Goal: Task Accomplishment & Management: Manage account settings

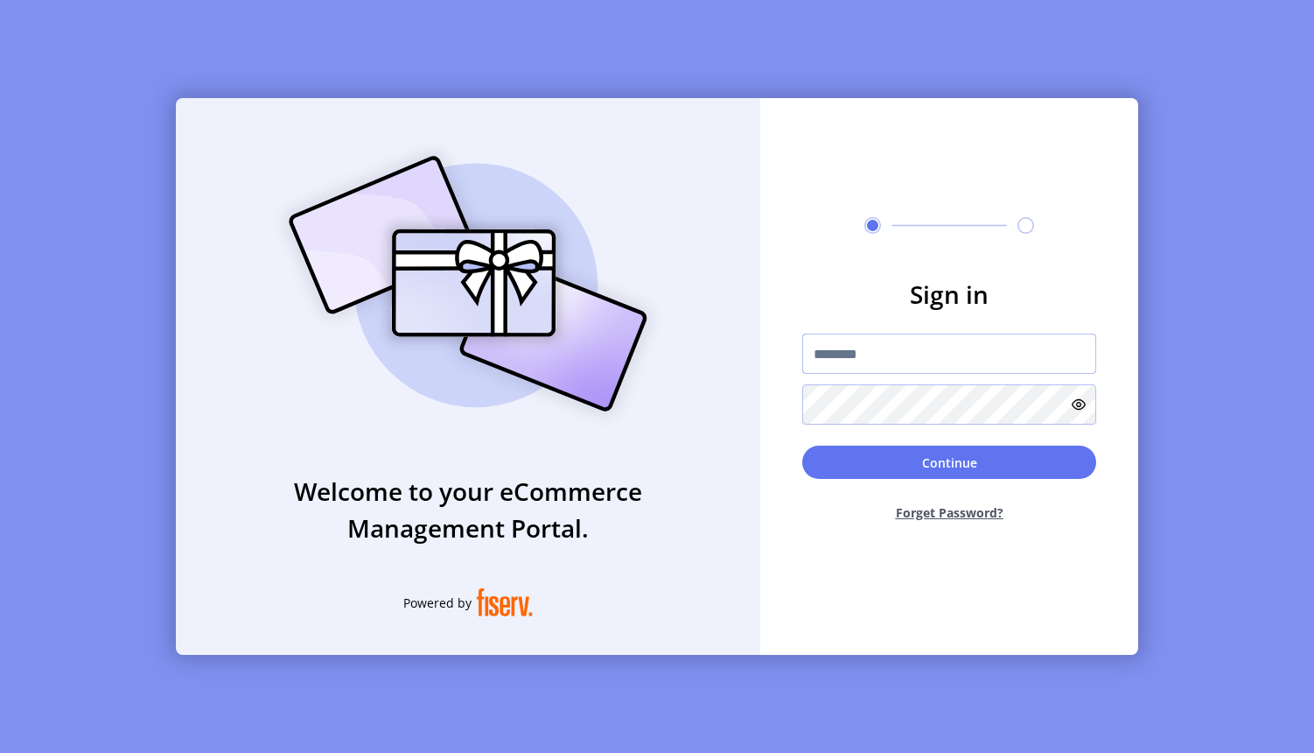
click at [892, 349] on input "text" at bounding box center [950, 353] width 294 height 40
type input "**********"
click at [935, 468] on button "Continue" at bounding box center [950, 461] width 294 height 33
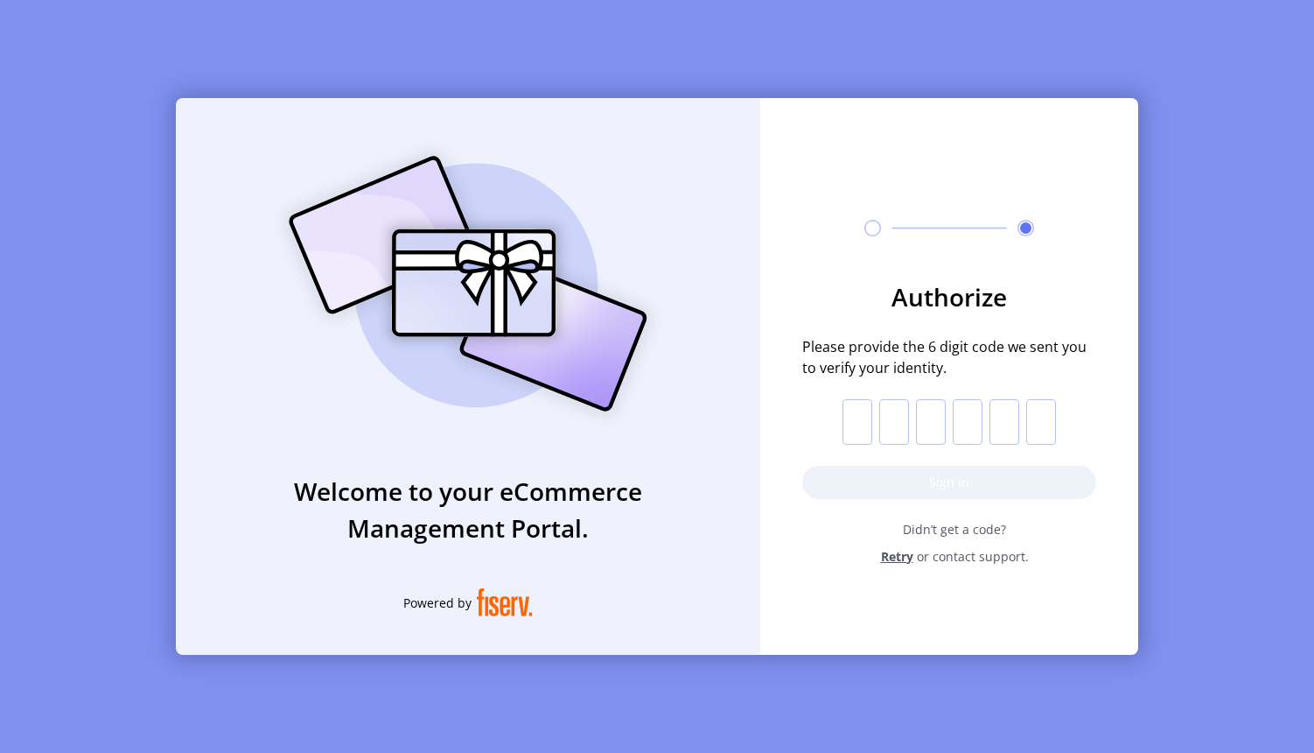
click at [851, 426] on input "text" at bounding box center [858, 422] width 30 height 46
paste input "*"
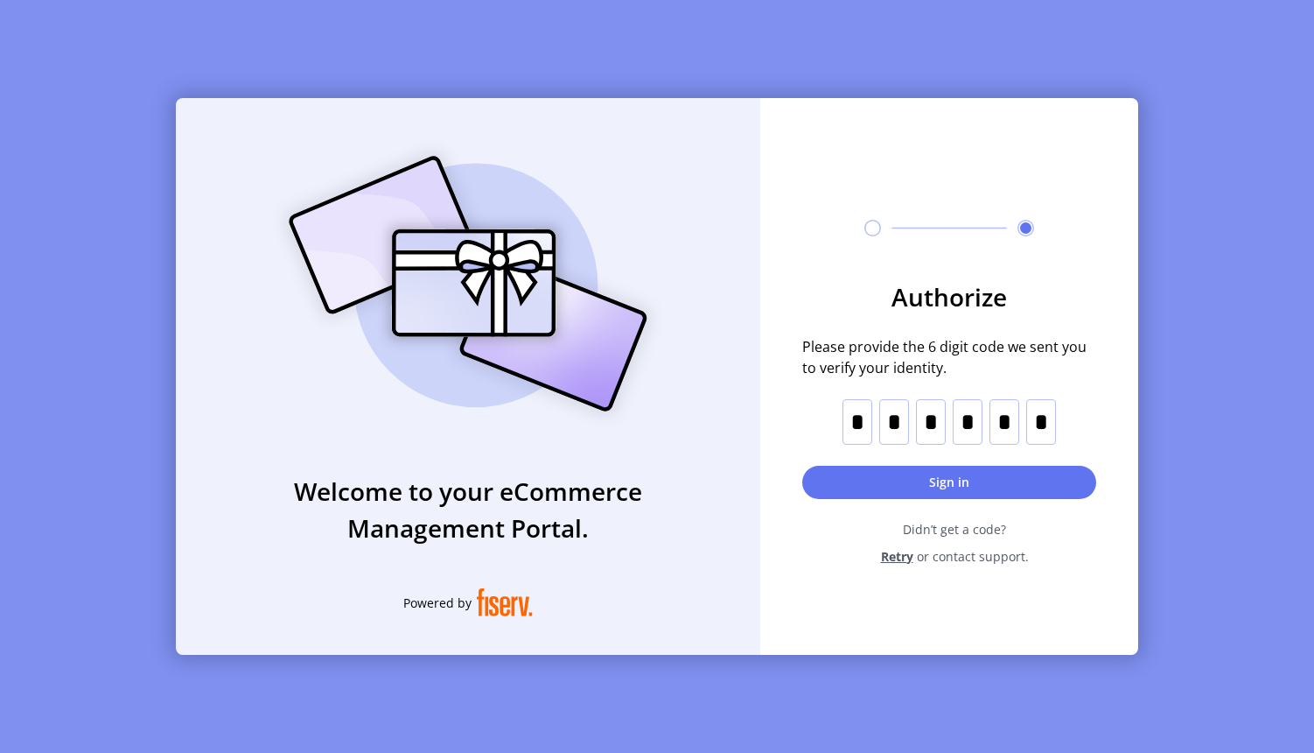
type input "*"
click at [962, 480] on button "Sign in" at bounding box center [950, 482] width 294 height 33
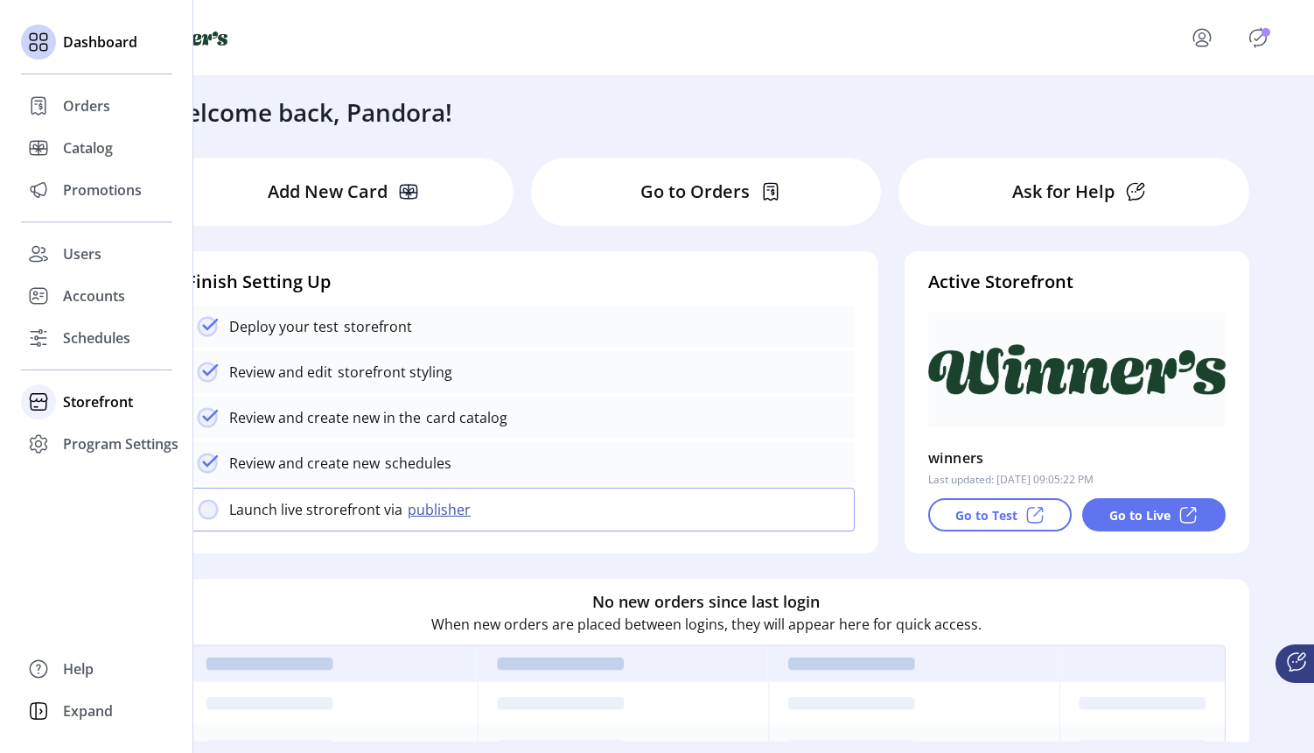
click at [36, 404] on icon at bounding box center [39, 402] width 28 height 28
click at [83, 461] on span "Styling" at bounding box center [85, 464] width 45 height 21
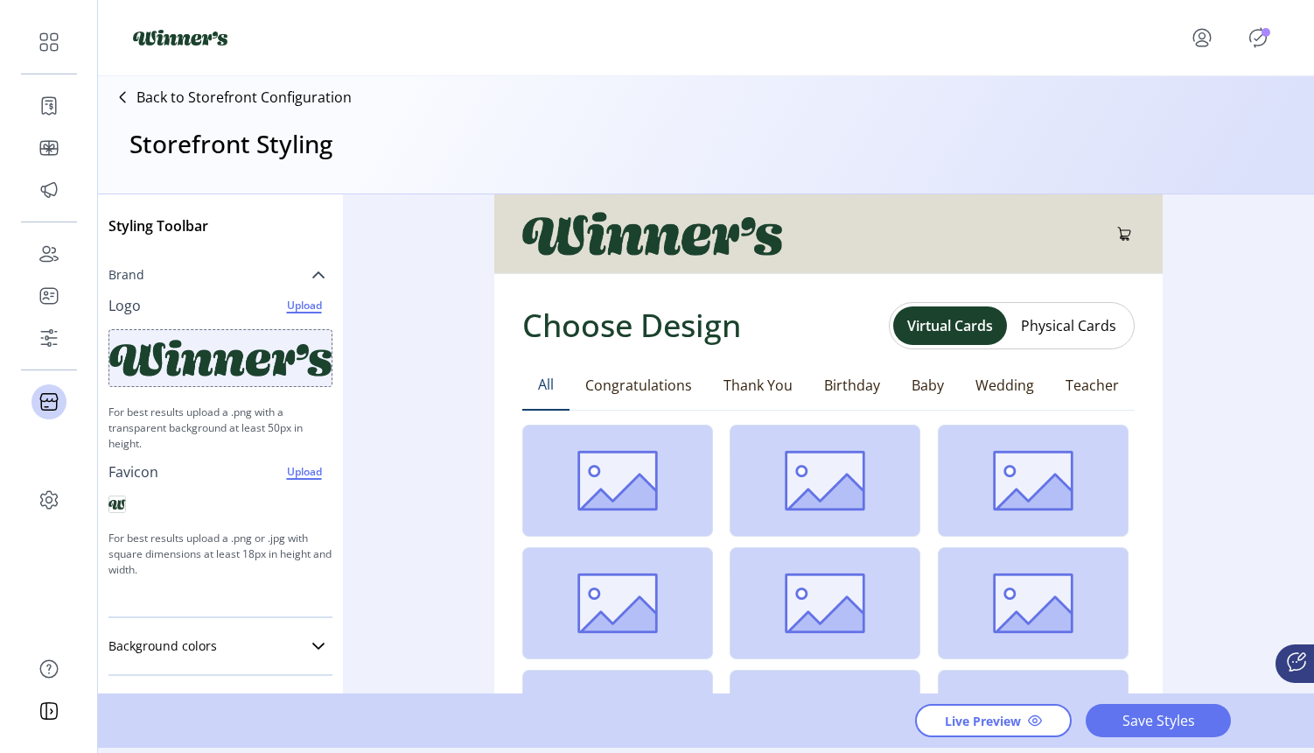
click at [312, 272] on icon at bounding box center [319, 275] width 14 height 14
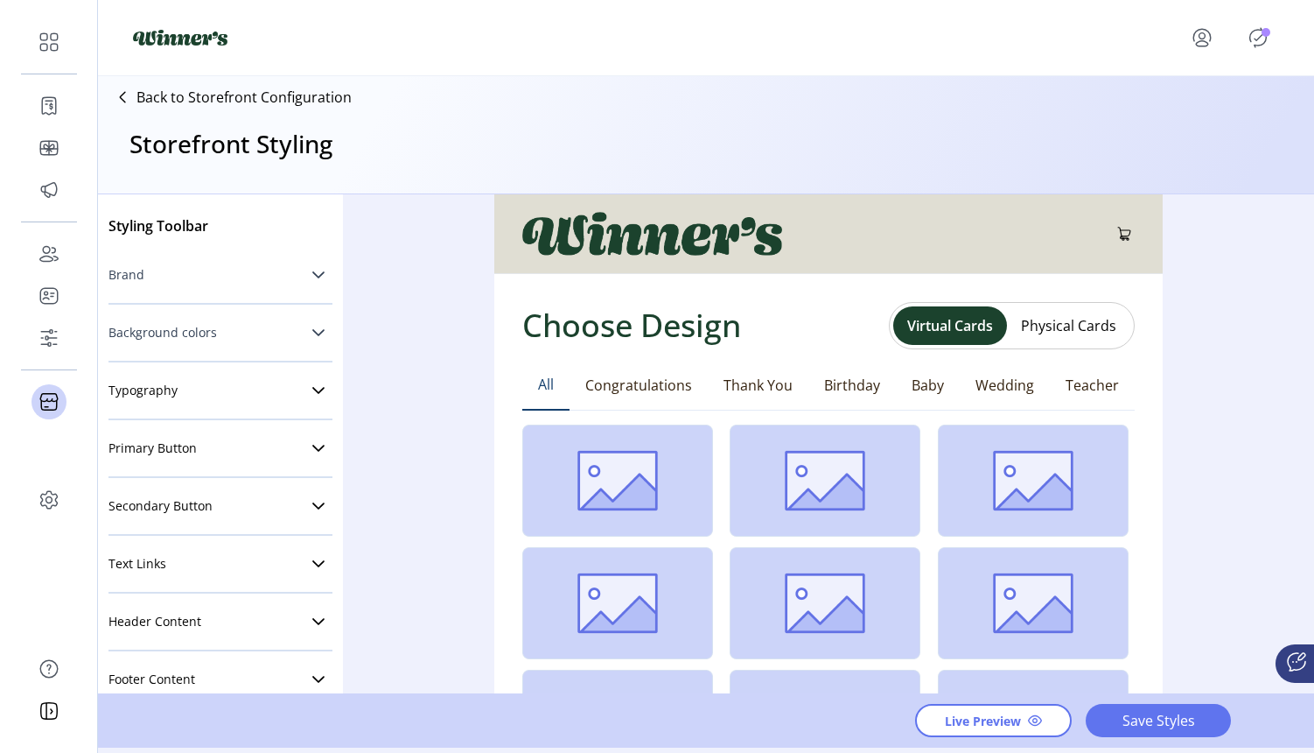
click at [312, 330] on icon at bounding box center [318, 332] width 12 height 7
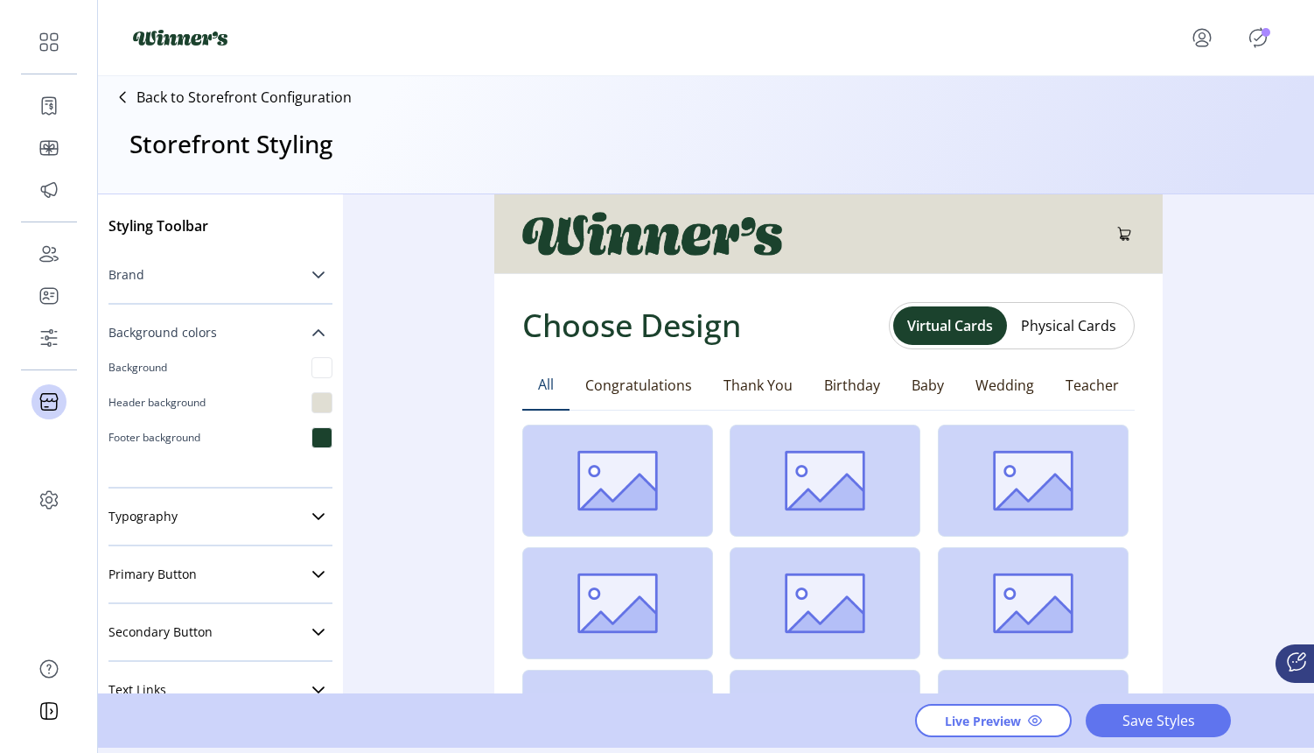
click at [312, 334] on icon at bounding box center [319, 333] width 14 height 14
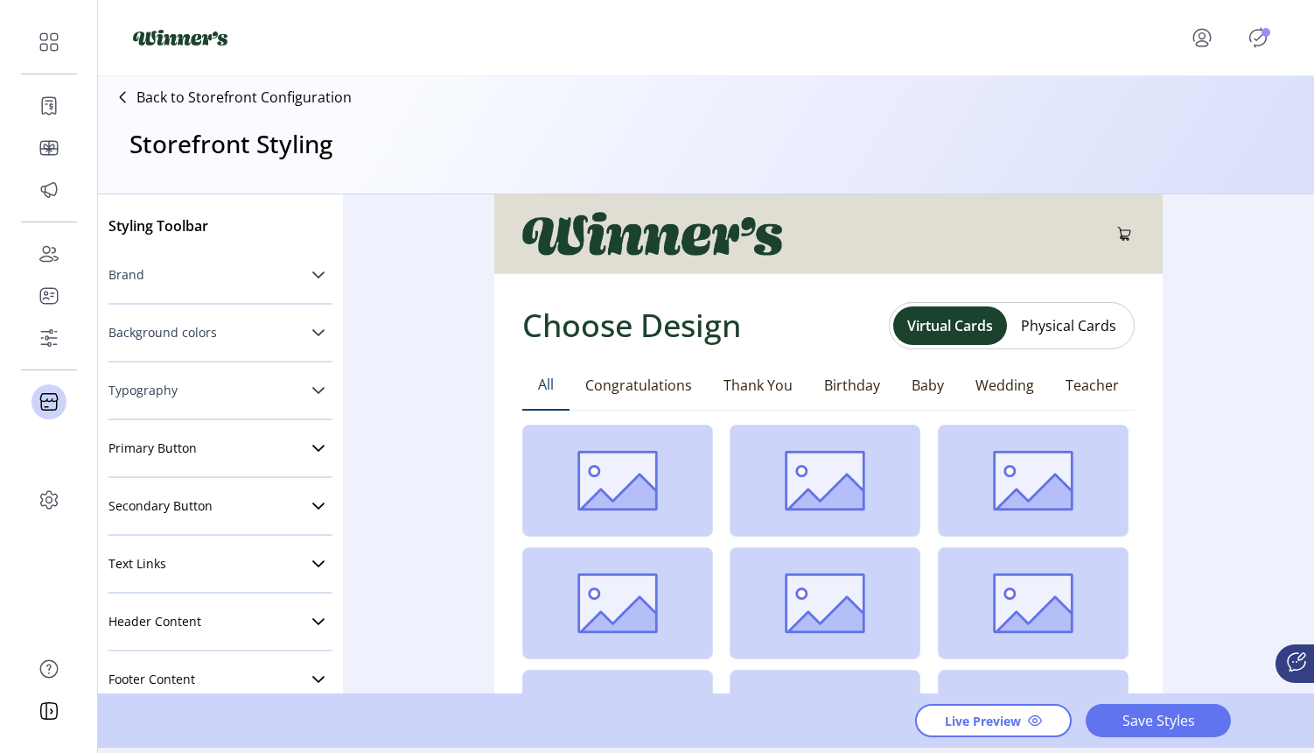
click at [291, 401] on link "Typography" at bounding box center [221, 390] width 224 height 35
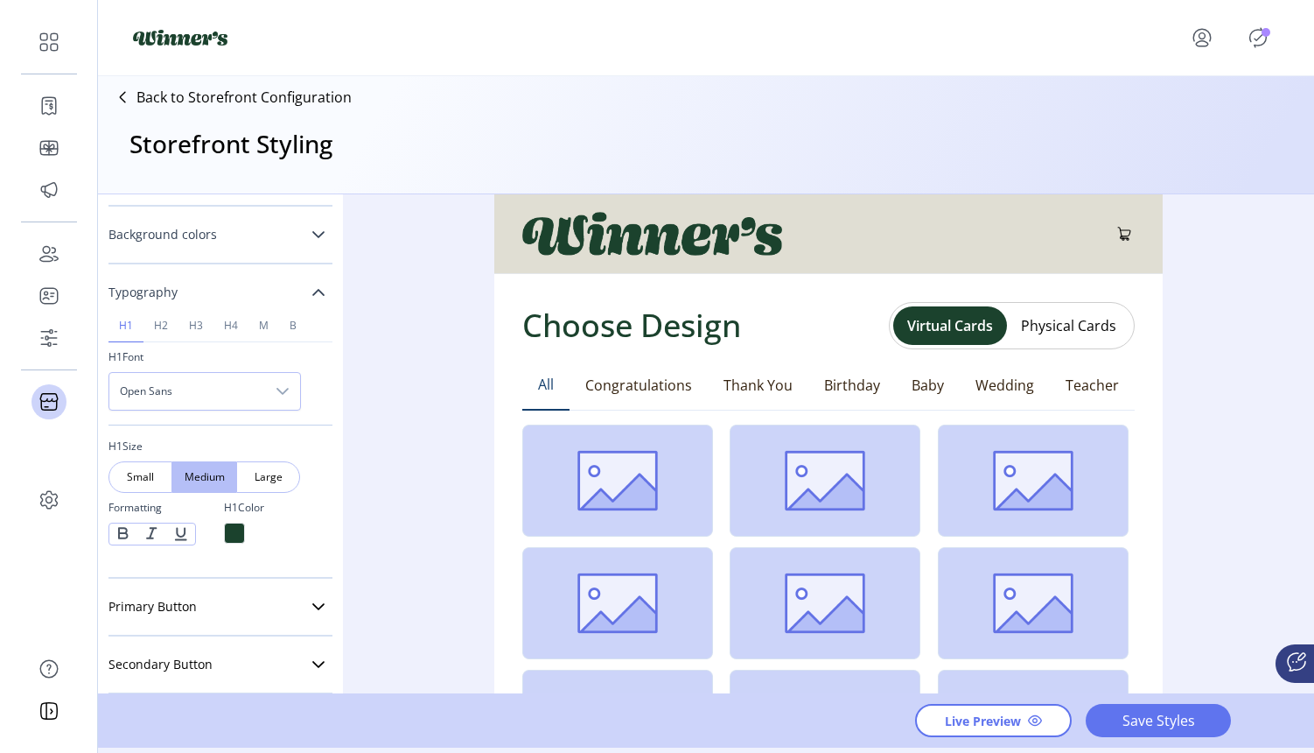
scroll to position [95, 0]
click at [158, 326] on span "h2" at bounding box center [161, 328] width 14 height 11
click at [177, 330] on link "h2" at bounding box center [161, 328] width 35 height 32
click at [189, 331] on span "h3" at bounding box center [196, 328] width 14 height 11
click at [230, 333] on span "h4" at bounding box center [231, 328] width 14 height 11
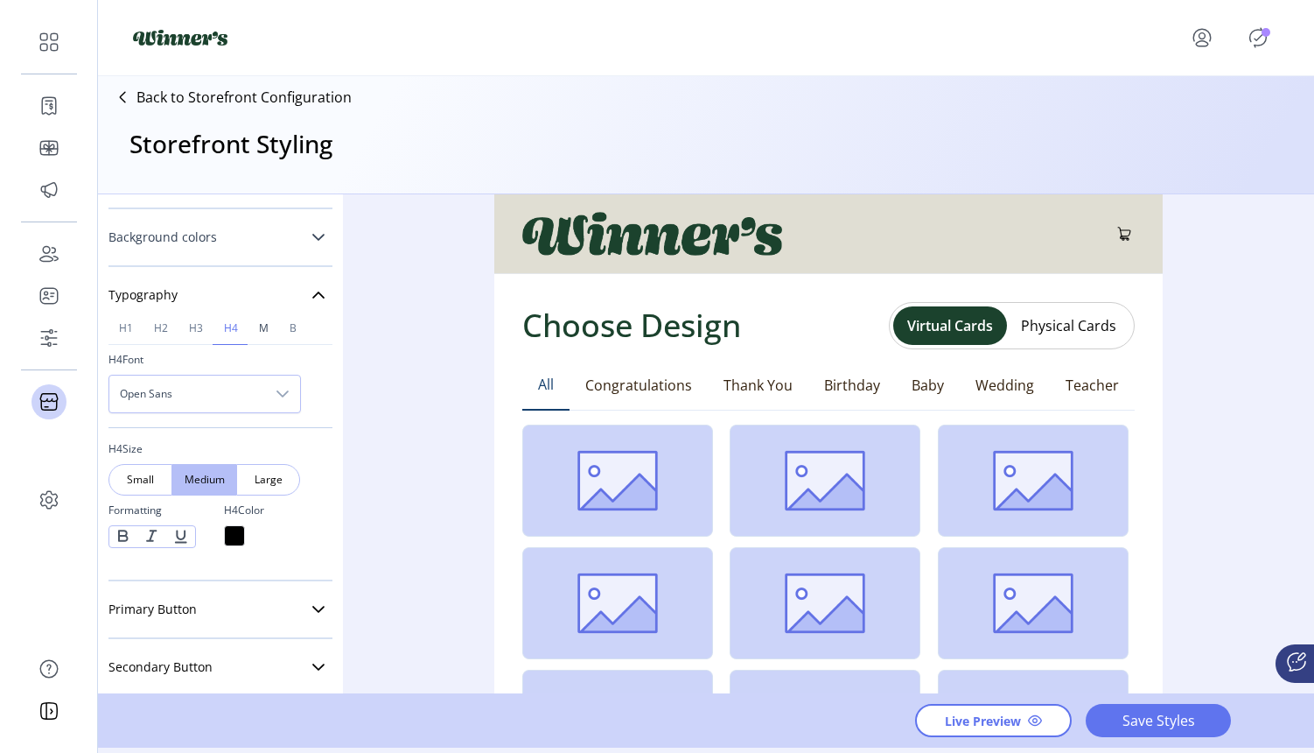
click at [267, 333] on span "M" at bounding box center [264, 328] width 10 height 11
click at [297, 333] on link "B" at bounding box center [293, 328] width 28 height 32
click at [121, 333] on span "h1" at bounding box center [126, 328] width 14 height 11
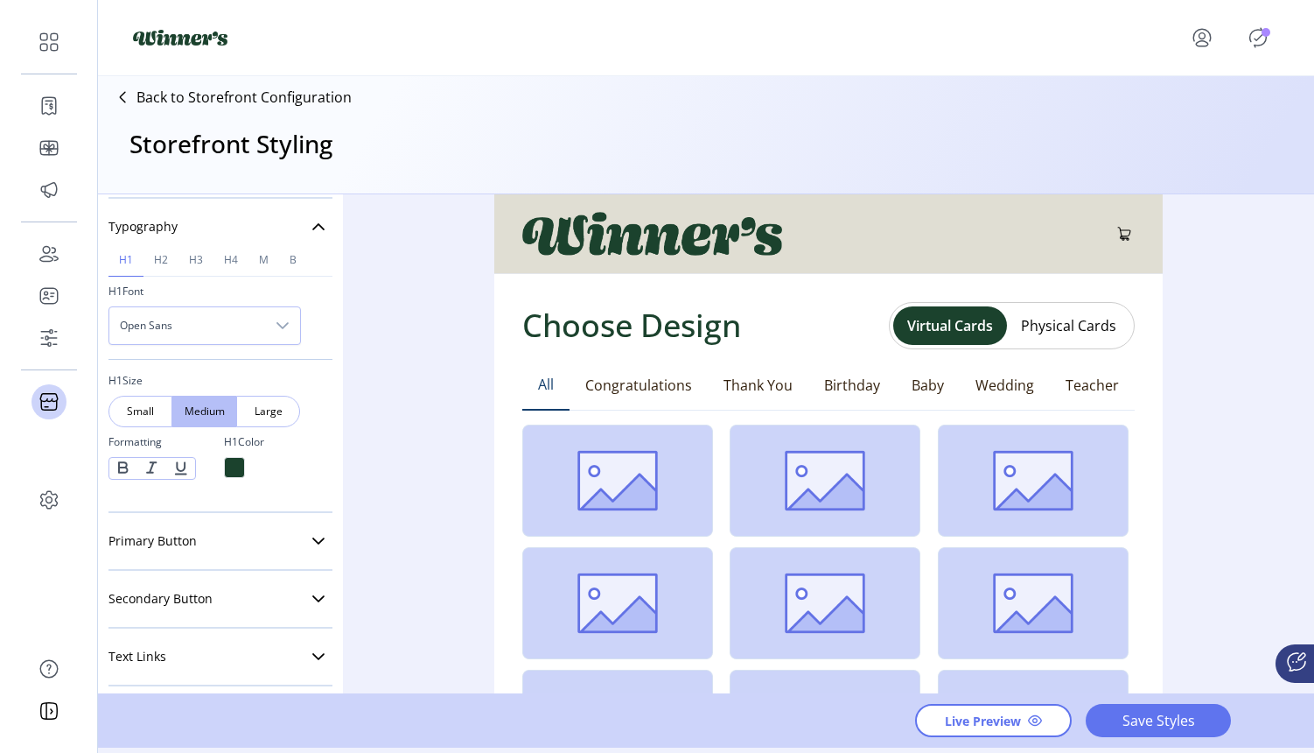
scroll to position [174, 0]
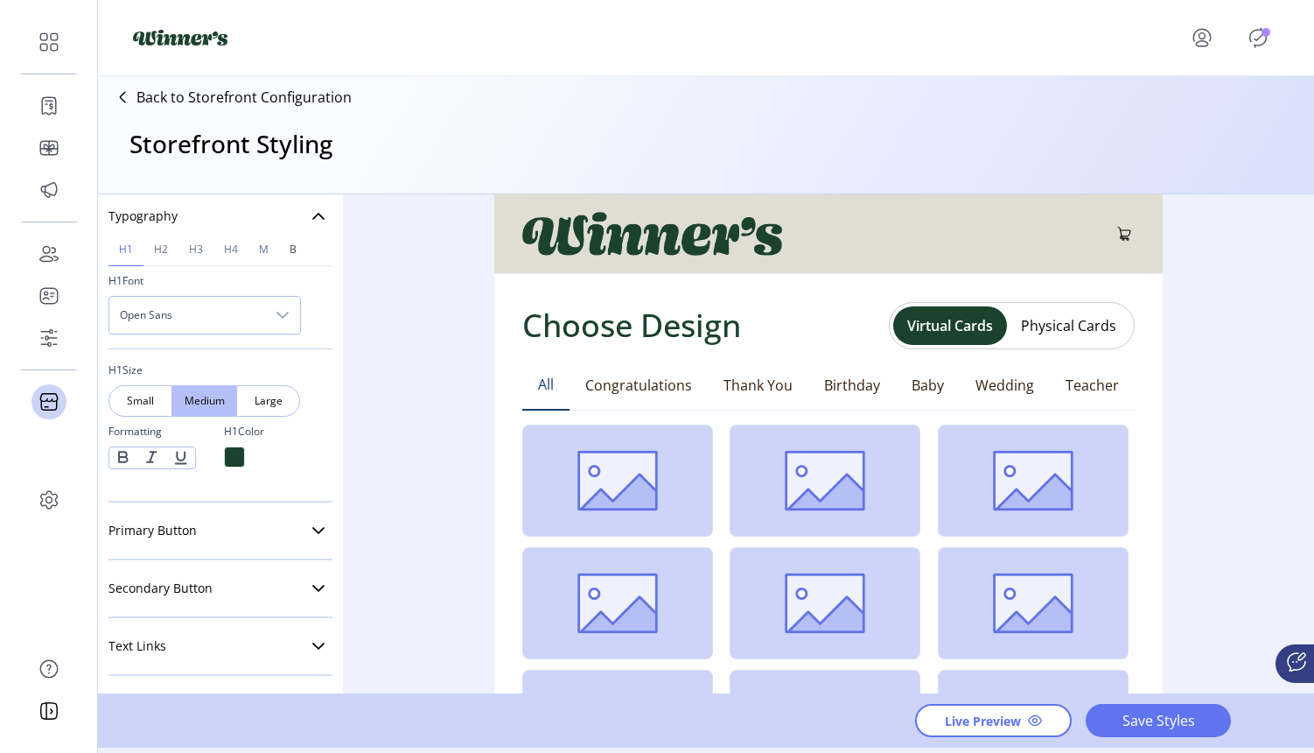
click at [291, 248] on span "B" at bounding box center [293, 249] width 7 height 11
click at [121, 248] on span "h1" at bounding box center [126, 249] width 14 height 11
click at [312, 531] on icon at bounding box center [318, 530] width 12 height 7
click at [312, 221] on icon at bounding box center [319, 216] width 14 height 14
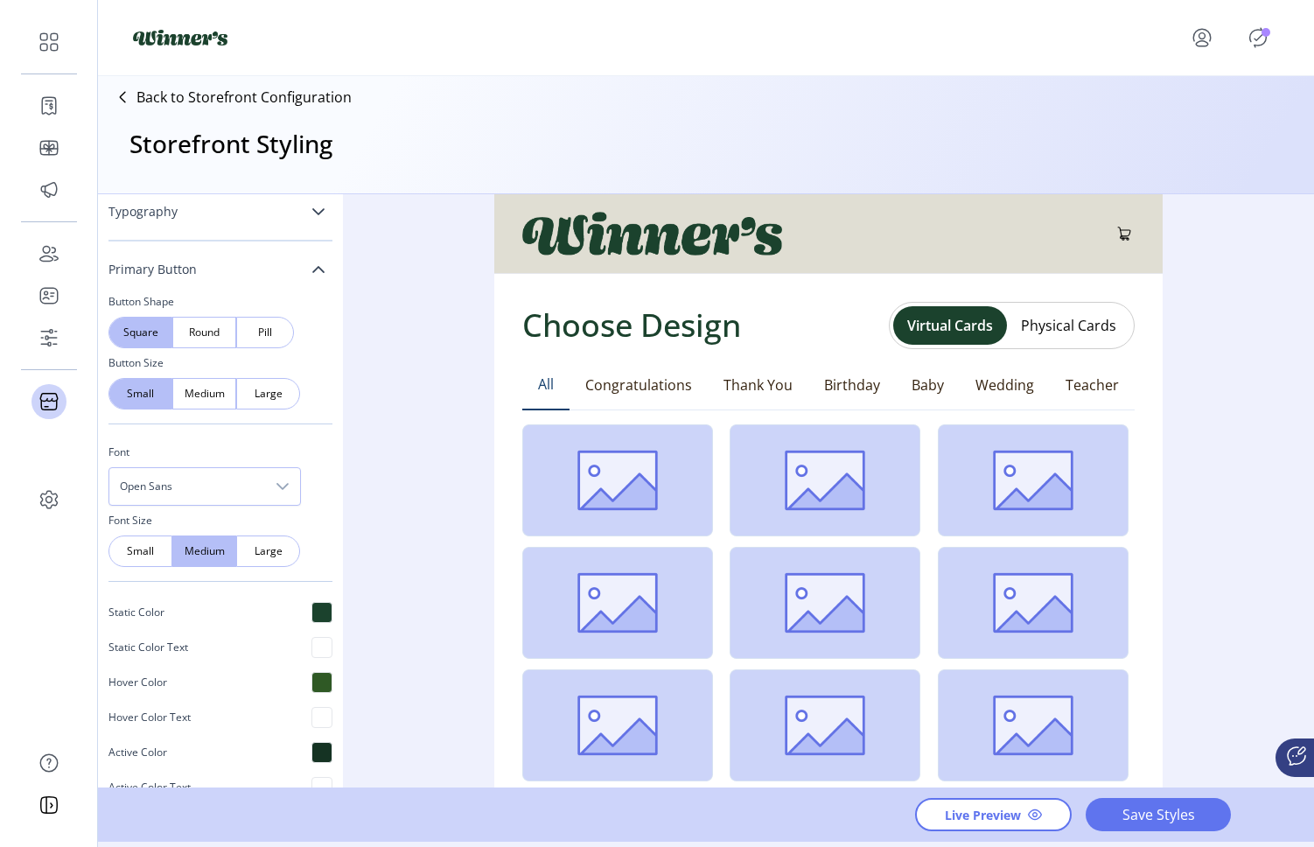
scroll to position [159, 0]
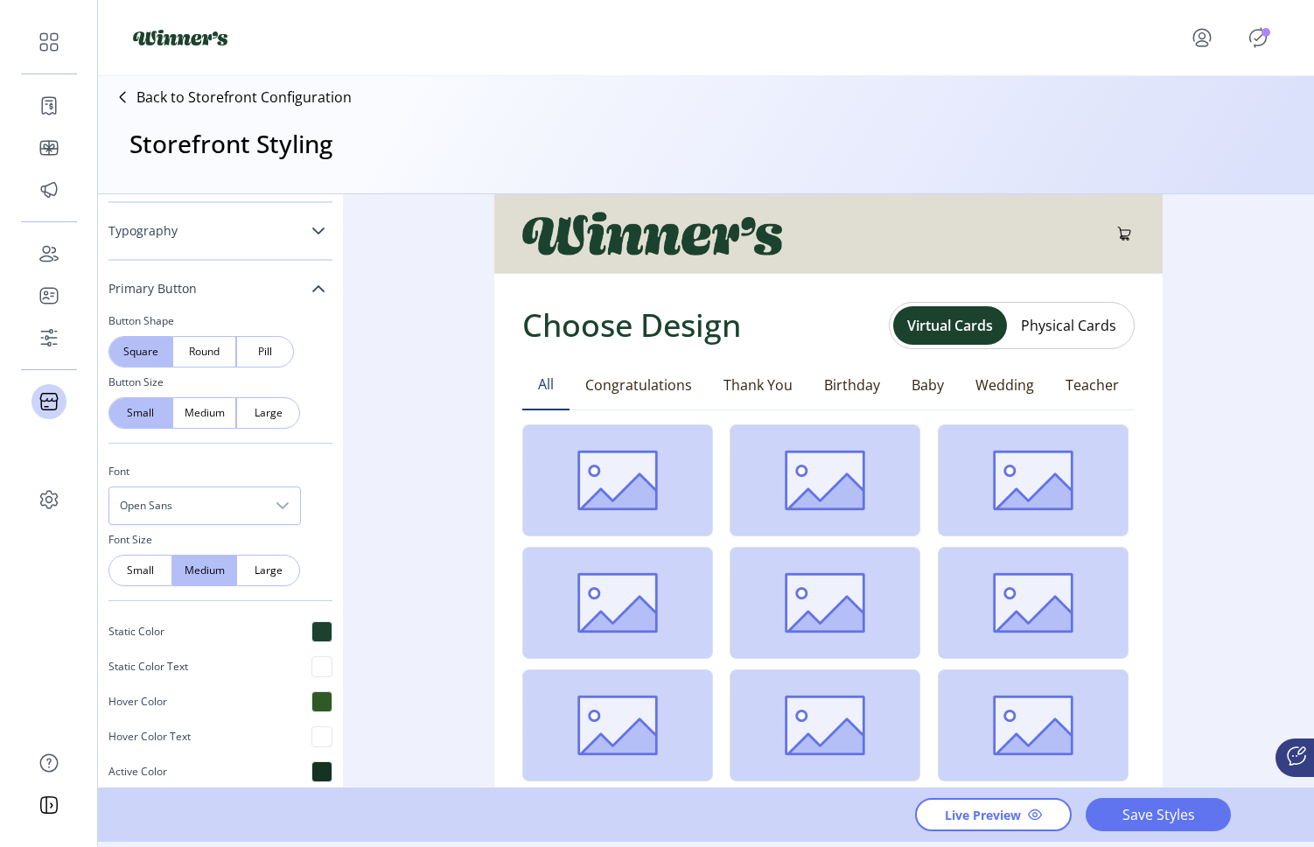
click at [312, 289] on icon at bounding box center [318, 288] width 12 height 7
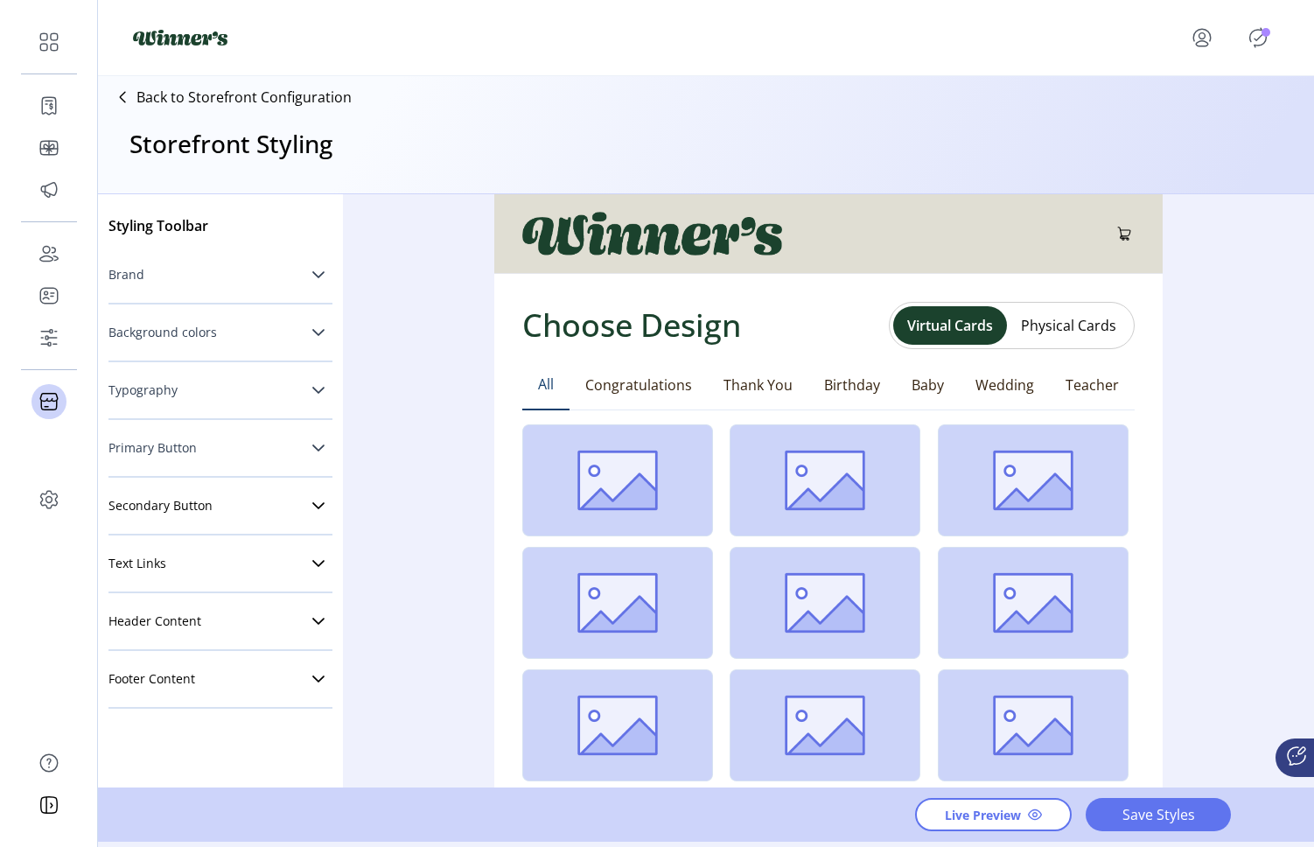
scroll to position [0, 0]
click at [319, 512] on icon at bounding box center [319, 506] width 14 height 14
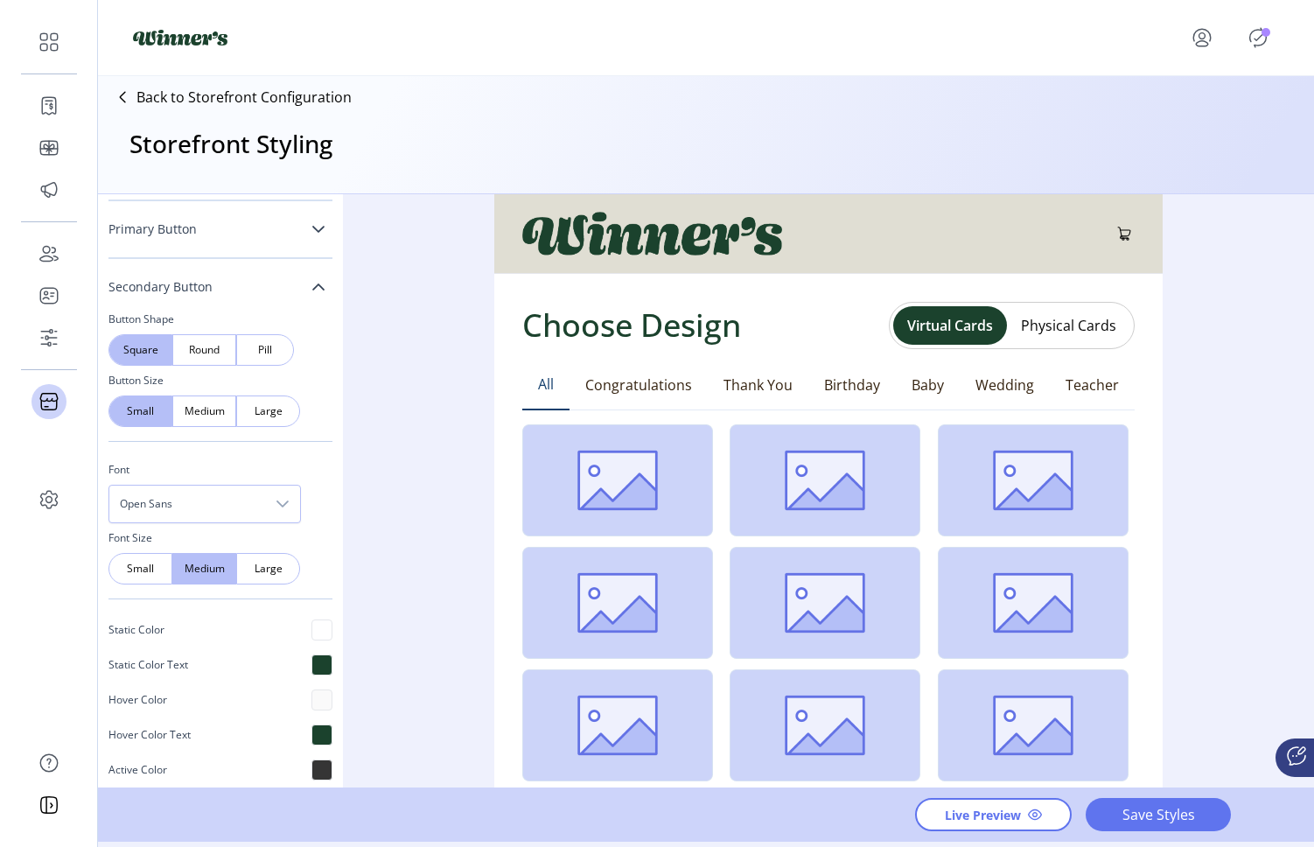
scroll to position [166, 0]
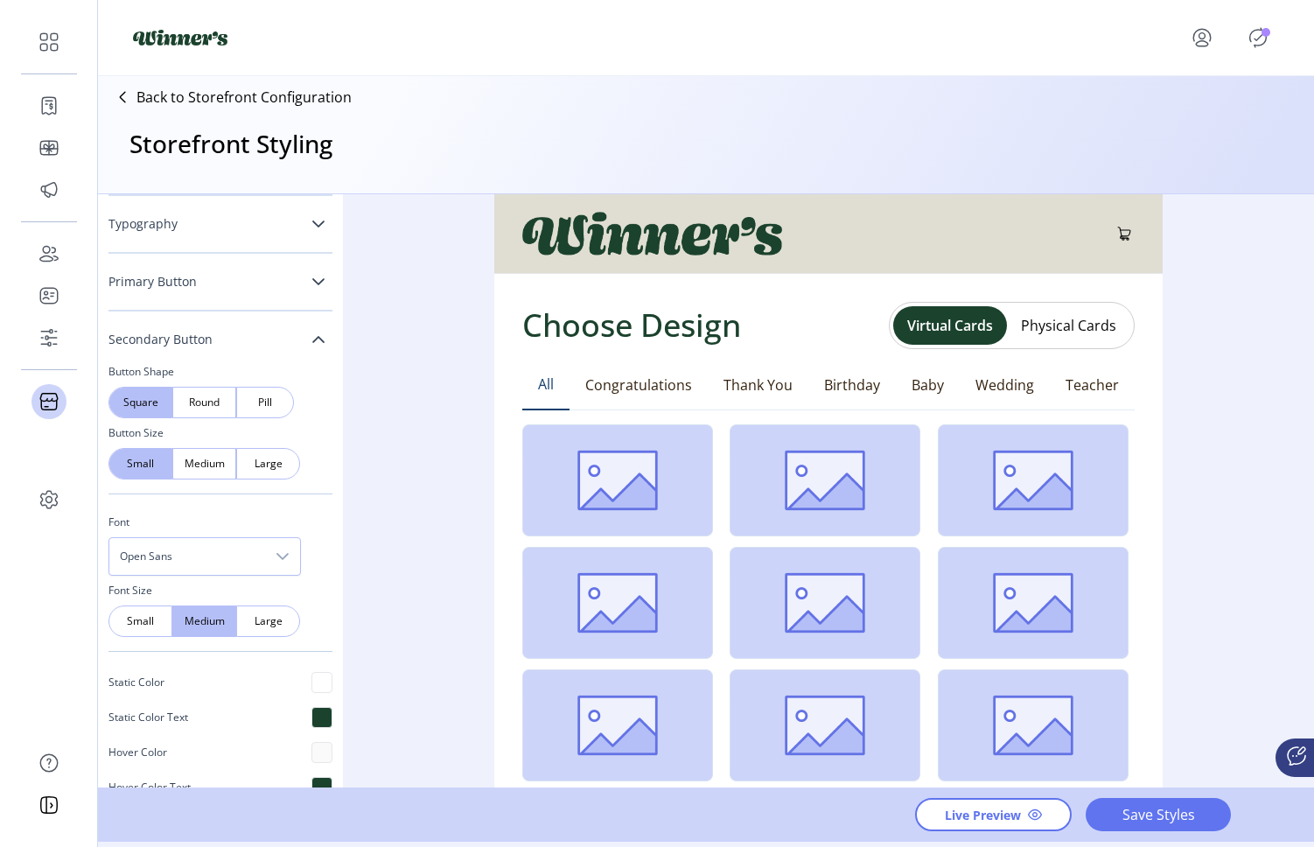
click at [312, 340] on icon at bounding box center [319, 340] width 14 height 14
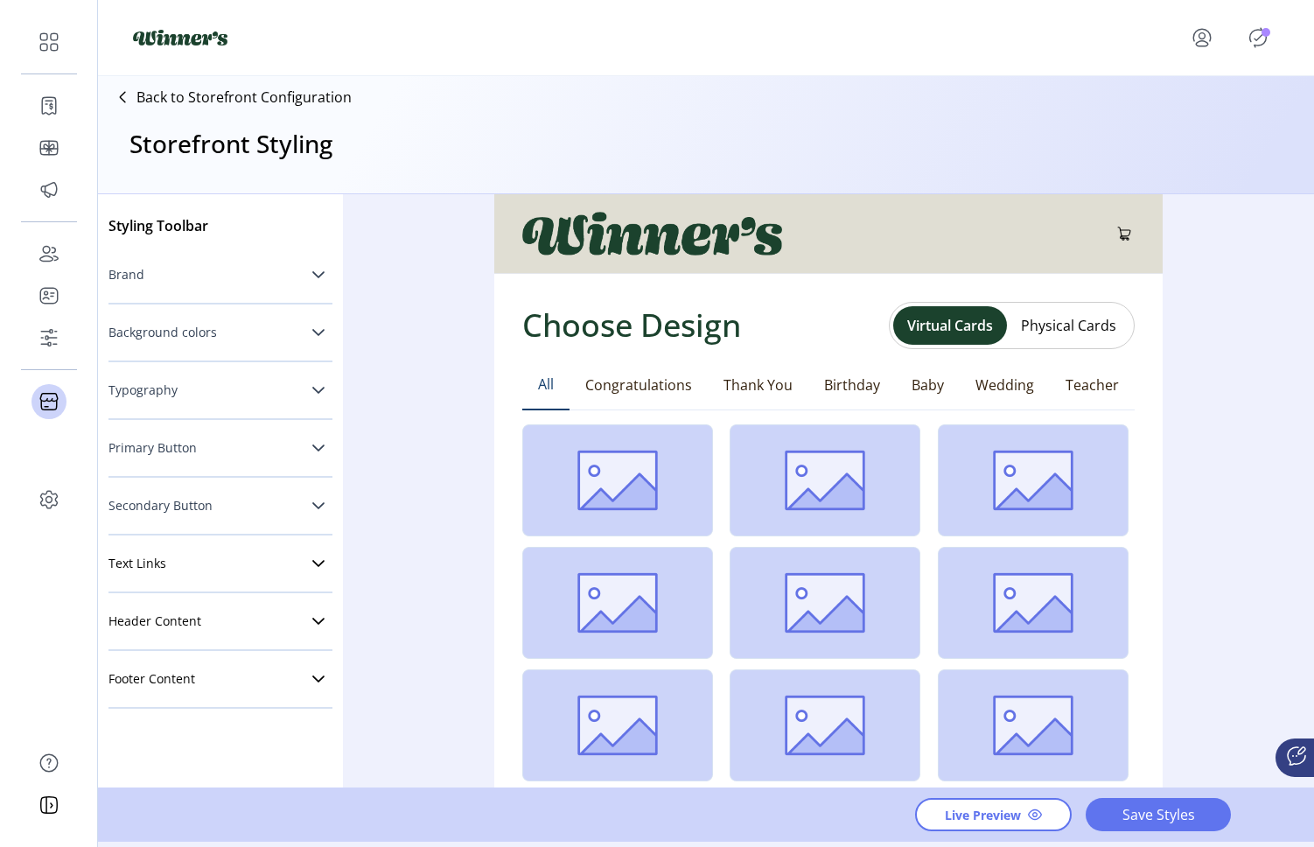
scroll to position [0, 0]
click at [312, 560] on icon at bounding box center [319, 564] width 14 height 14
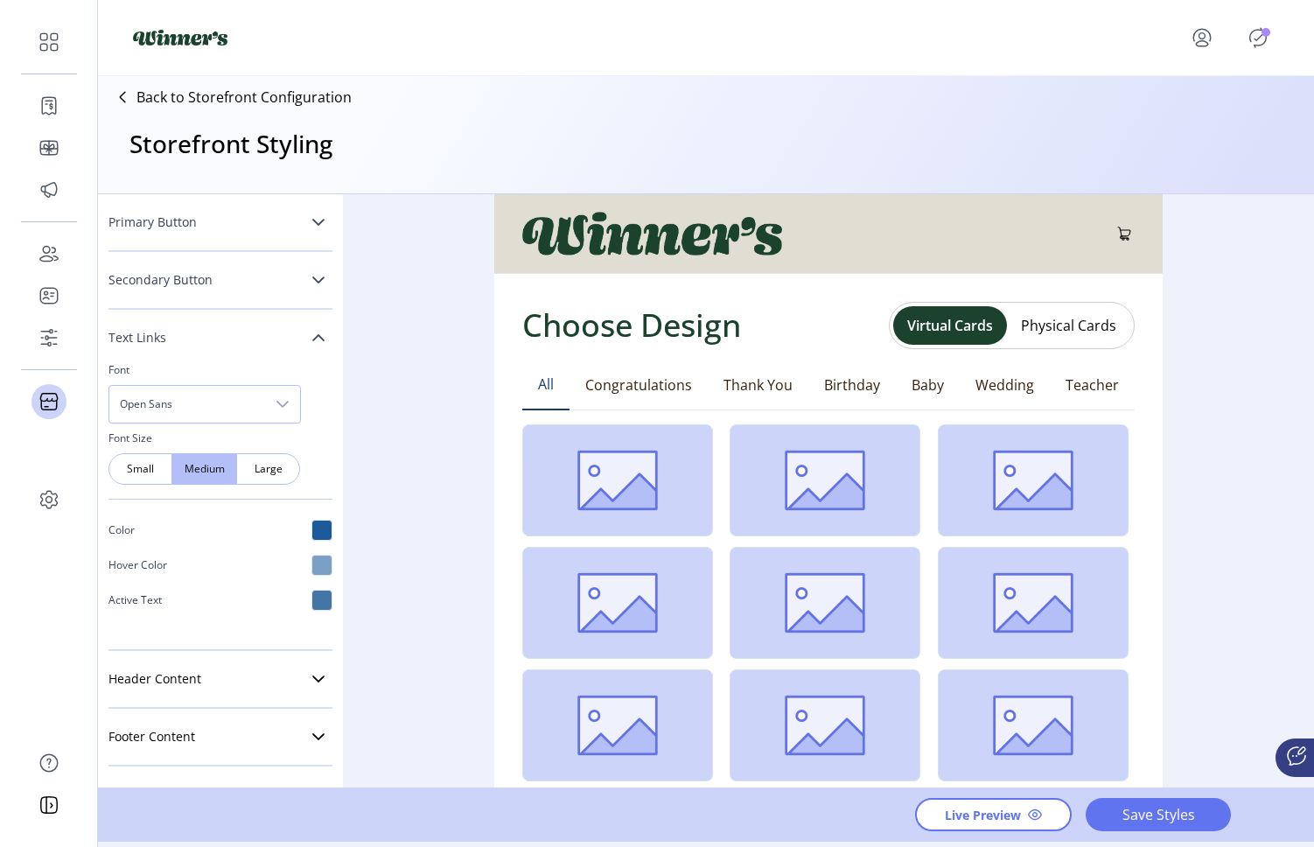
scroll to position [222, 0]
click at [290, 338] on link "Text Links" at bounding box center [221, 341] width 224 height 35
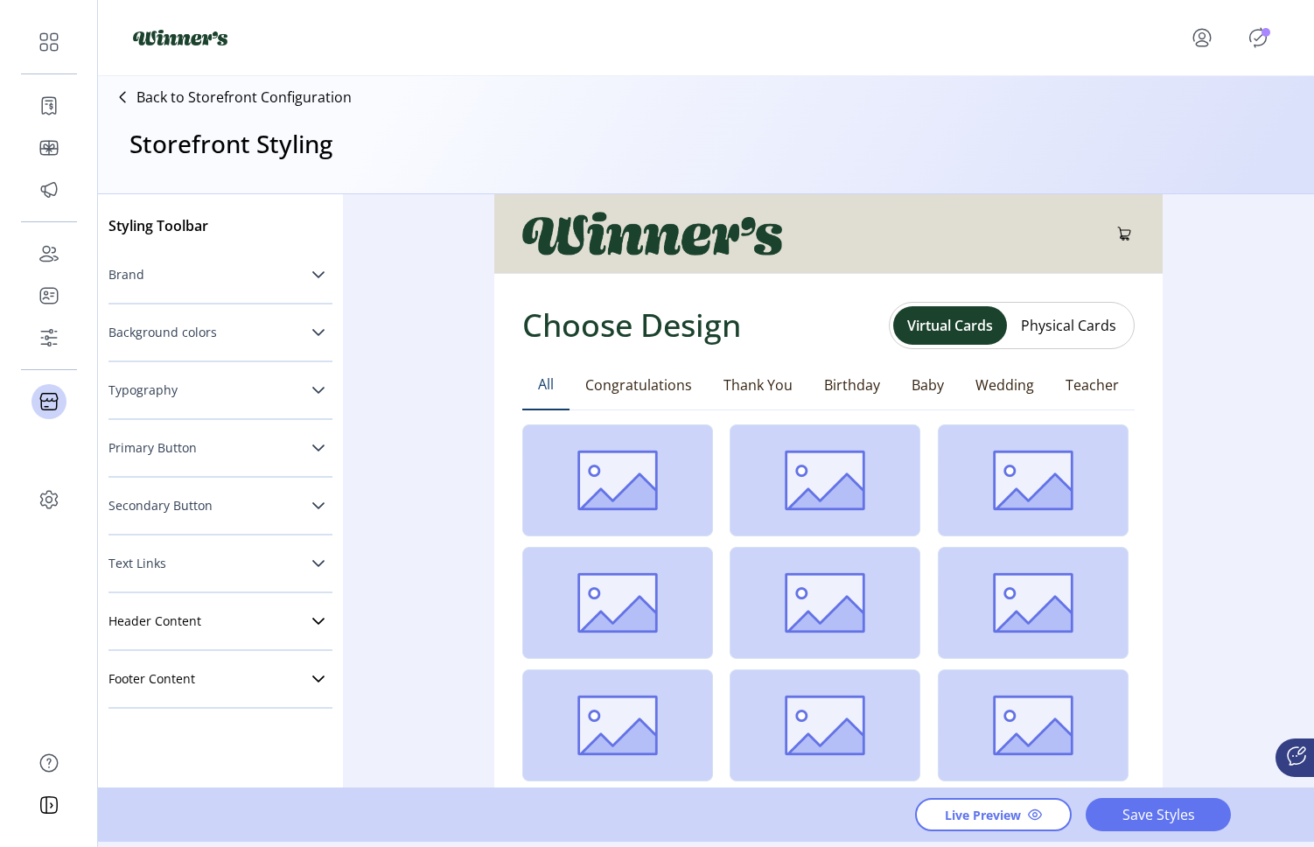
scroll to position [0, 0]
click at [298, 618] on link "Header Content" at bounding box center [221, 621] width 224 height 35
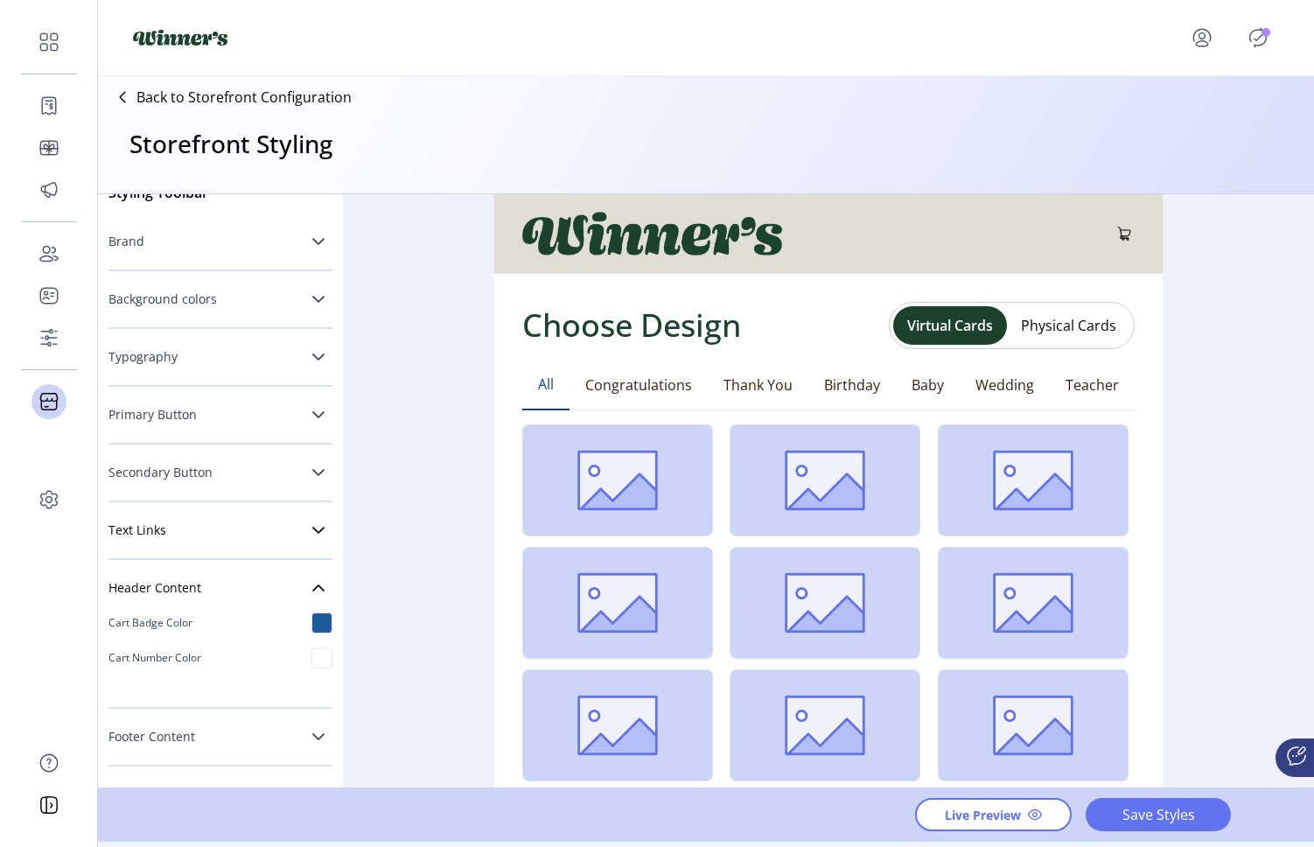
click at [312, 739] on icon at bounding box center [319, 737] width 14 height 14
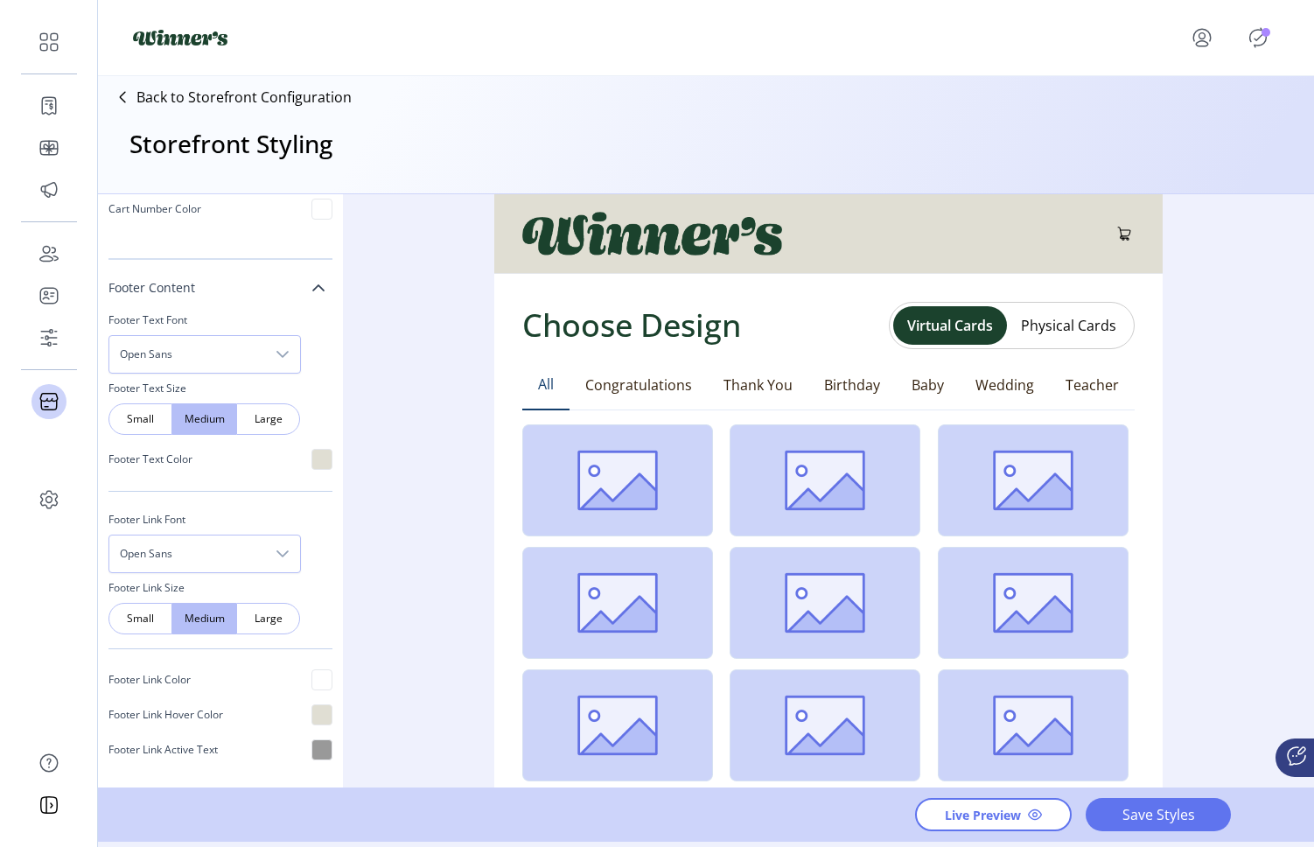
scroll to position [516, 0]
